Goal: Find specific page/section: Find specific page/section

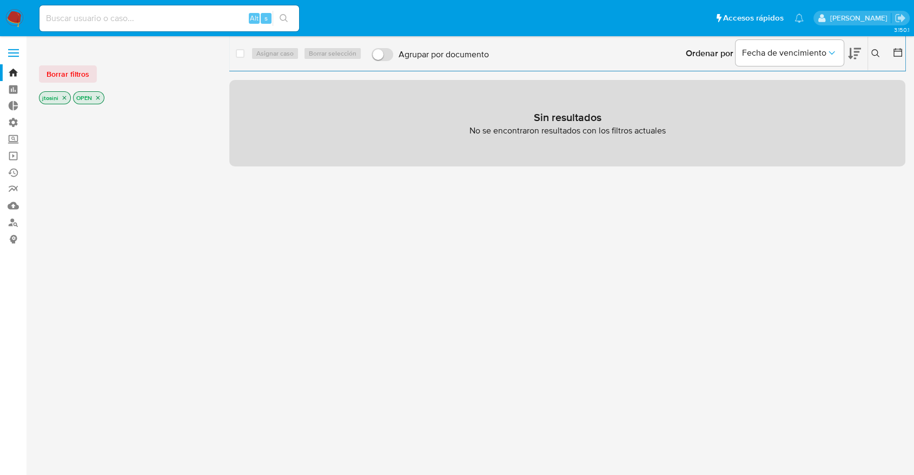
click at [91, 93] on p "OPEN" at bounding box center [89, 98] width 30 height 12
click at [95, 93] on p "OPEN" at bounding box center [89, 98] width 30 height 12
click at [95, 97] on icon "close-filter" at bounding box center [98, 98] width 6 height 6
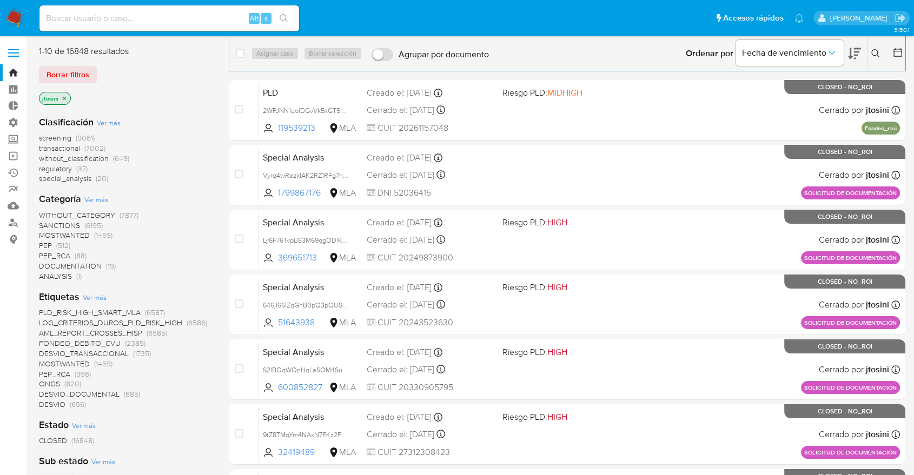
click at [65, 94] on p "jtosini" at bounding box center [54, 98] width 31 height 12
click at [65, 98] on icon "close-filter" at bounding box center [64, 98] width 6 height 6
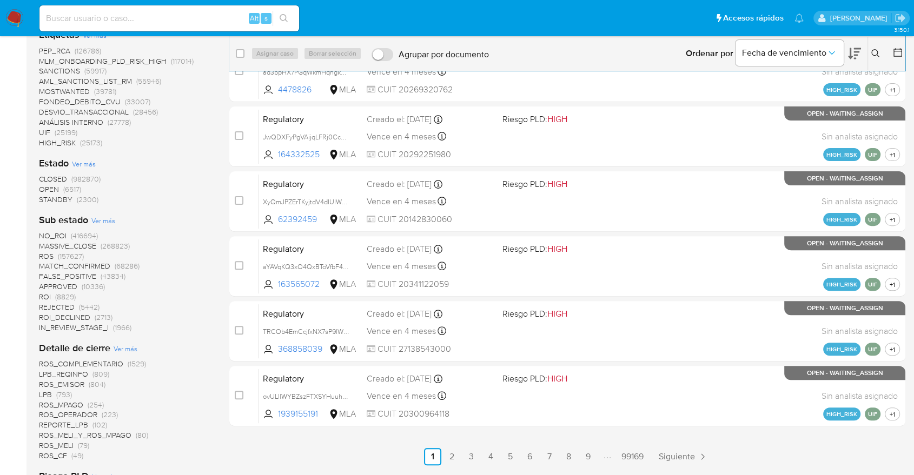
scroll to position [300, 0]
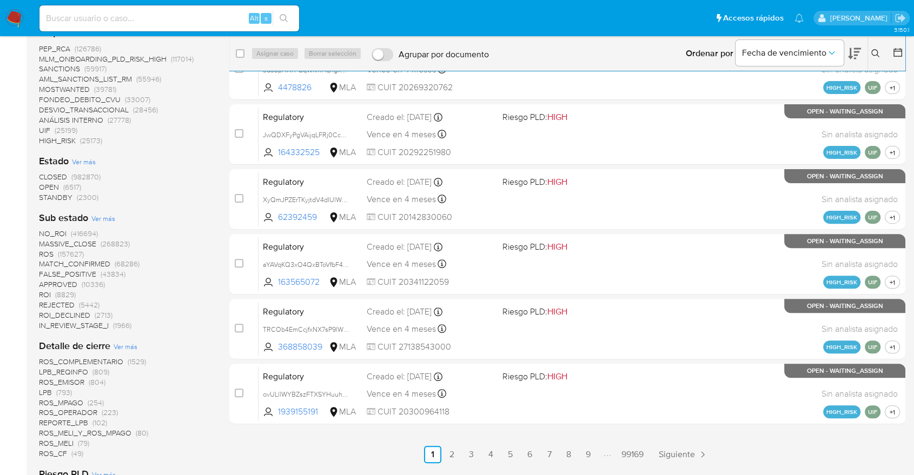
click at [56, 254] on span "ROS (157627)" at bounding box center [61, 254] width 45 height 10
